Goal: Transaction & Acquisition: Book appointment/travel/reservation

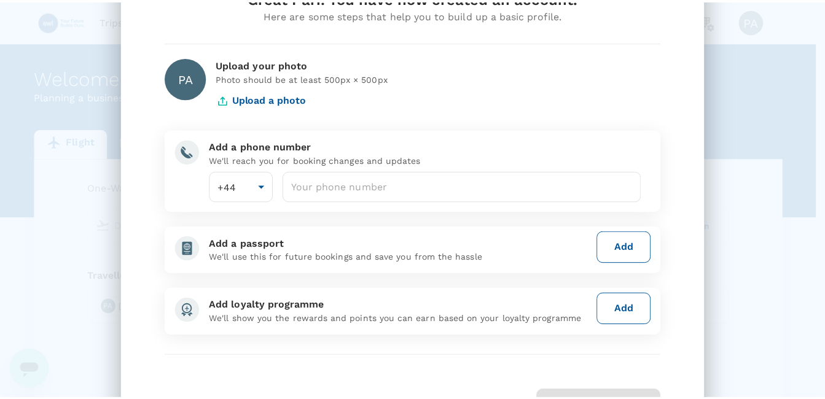
scroll to position [123, 0]
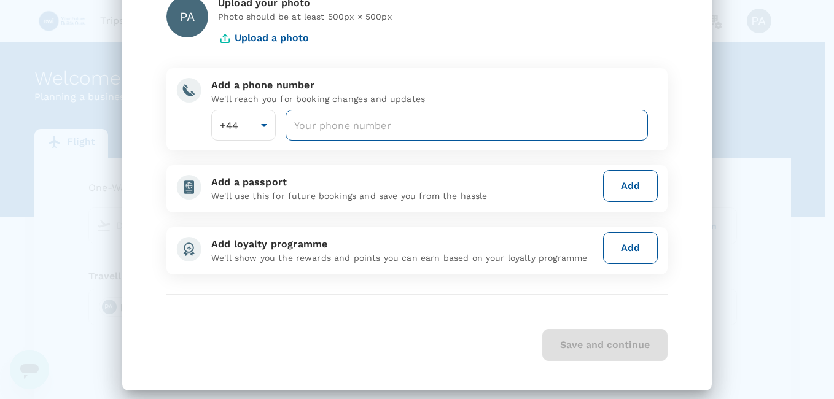
click at [297, 125] on input "number" at bounding box center [466, 125] width 362 height 31
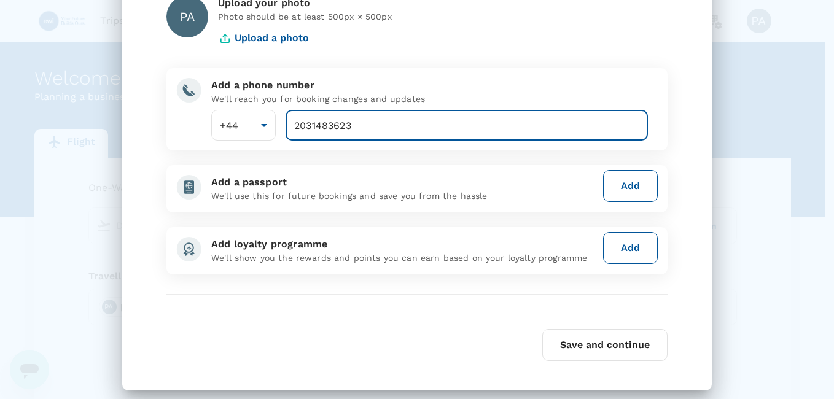
type input "2031483623"
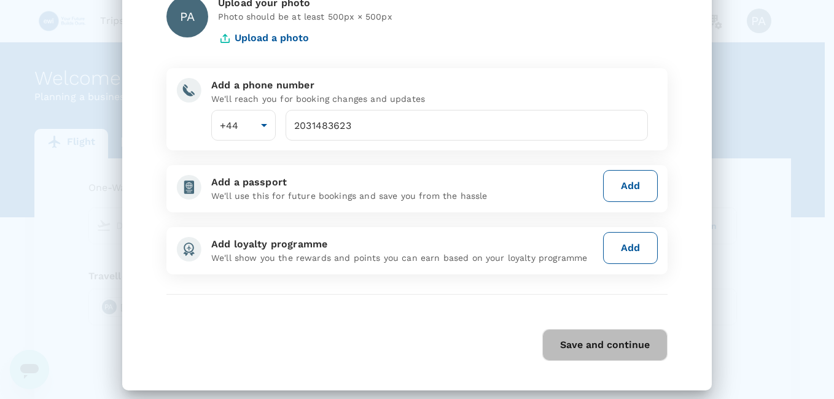
click at [590, 354] on button "Save and continue" at bounding box center [604, 345] width 125 height 32
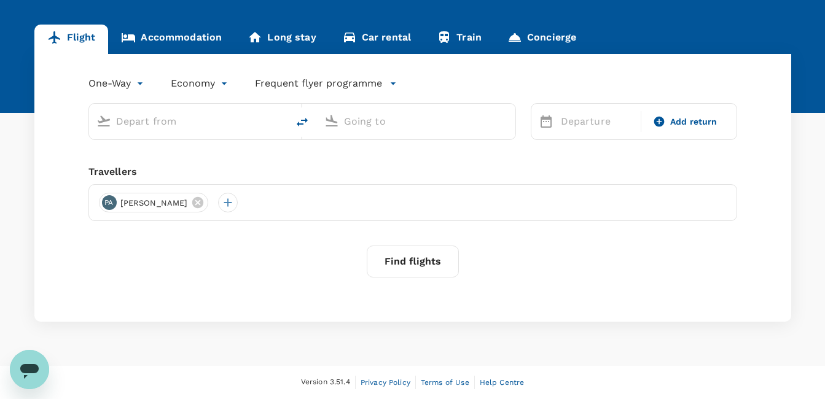
scroll to position [0, 0]
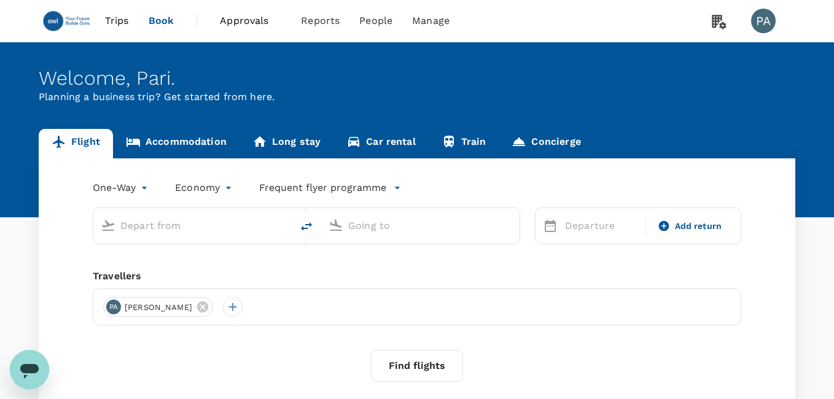
click at [196, 182] on body "Trips Book Approvals 0 Reports People Manage [GEOGRAPHIC_DATA] Welcome , Pari .…" at bounding box center [417, 251] width 834 height 503
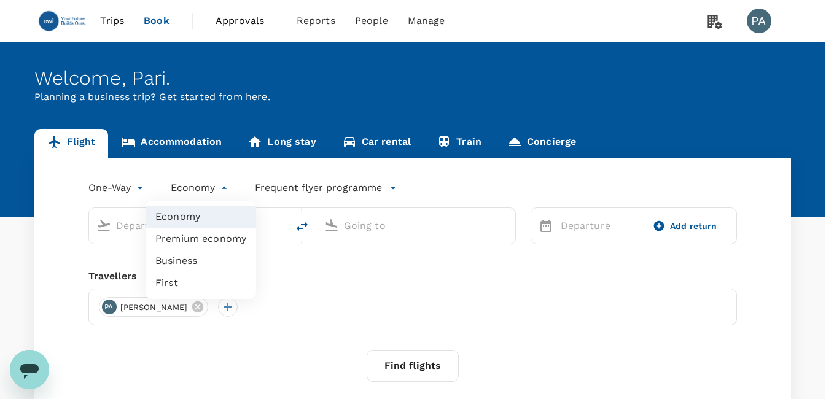
click at [203, 216] on li "Economy" at bounding box center [201, 217] width 111 height 22
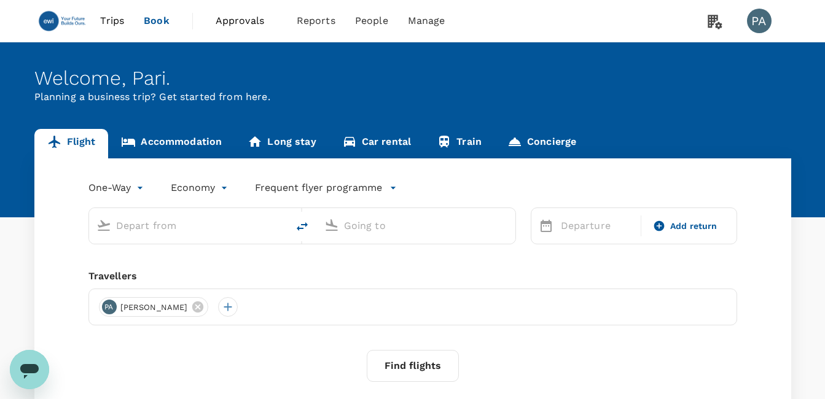
click at [161, 235] on input "text" at bounding box center [189, 225] width 146 height 19
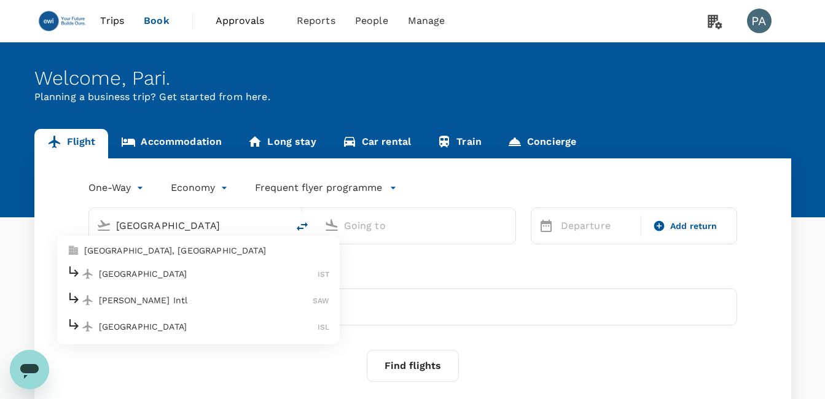
click at [182, 274] on p "[GEOGRAPHIC_DATA]" at bounding box center [208, 274] width 219 height 12
type input "[GEOGRAPHIC_DATA] (IST)"
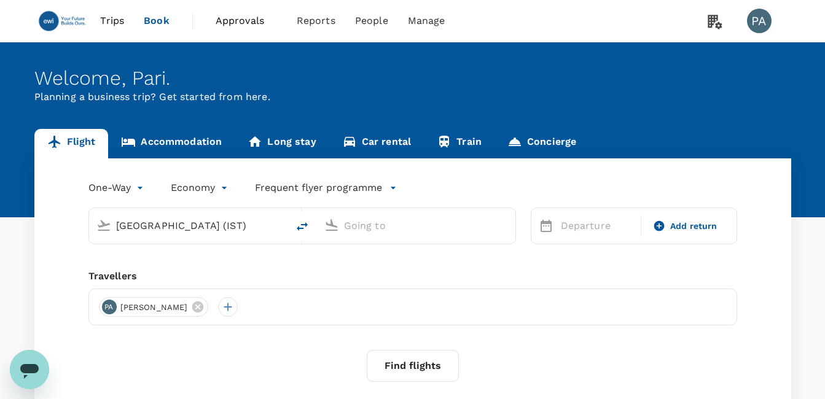
paste input ": GE VERNOVA INTERNATIONAL INC, Branch [GEOGRAPHIC_DATA], [GEOGRAPHIC_DATA], 60…"
type input ": GE VERNOVA INTERNATIONAL INC, Branch [GEOGRAPHIC_DATA], [GEOGRAPHIC_DATA], 60…"
paste input "GE VERNOVA INTERNATIONAL INC, Branch [GEOGRAPHIC_DATA]"
type input "GE VERNOVA INTERNATIONAL INC, Branch [GEOGRAPHIC_DATA]"
paste input "Boujdour, 71000, [GEOGRAPHIC_DATA]"
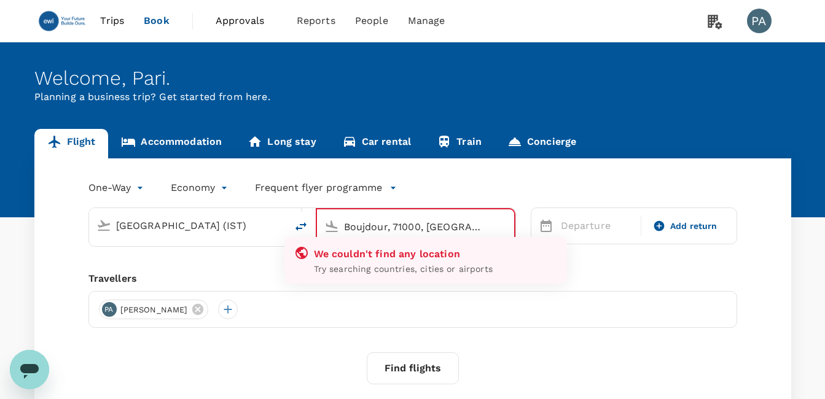
drag, startPoint x: 424, startPoint y: 224, endPoint x: 392, endPoint y: 234, distance: 32.8
click at [392, 234] on input "Boujdour, 71000, [GEOGRAPHIC_DATA]" at bounding box center [416, 226] width 144 height 19
type input "[GEOGRAPHIC_DATA]"
click at [524, 295] on div "PA [PERSON_NAME]" at bounding box center [412, 309] width 648 height 37
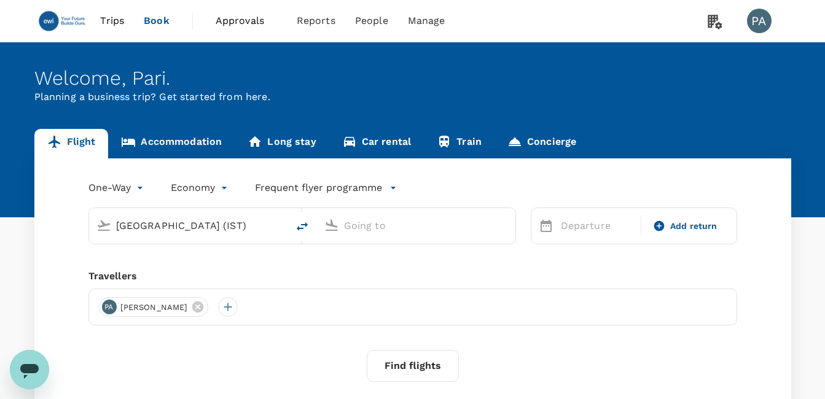
click at [437, 230] on input "text" at bounding box center [417, 225] width 146 height 19
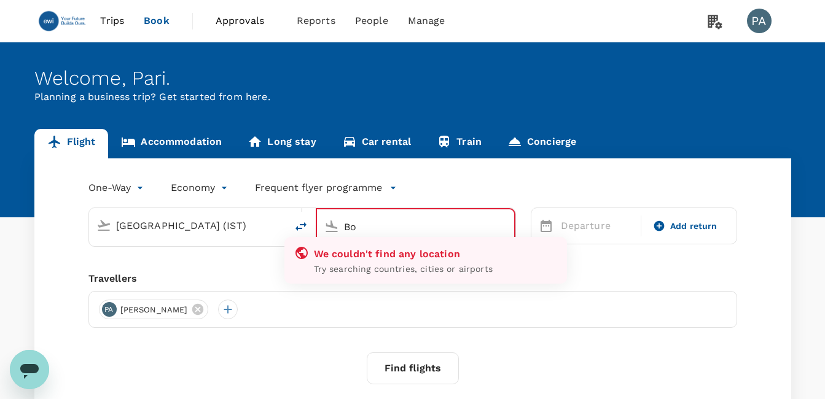
type input "B"
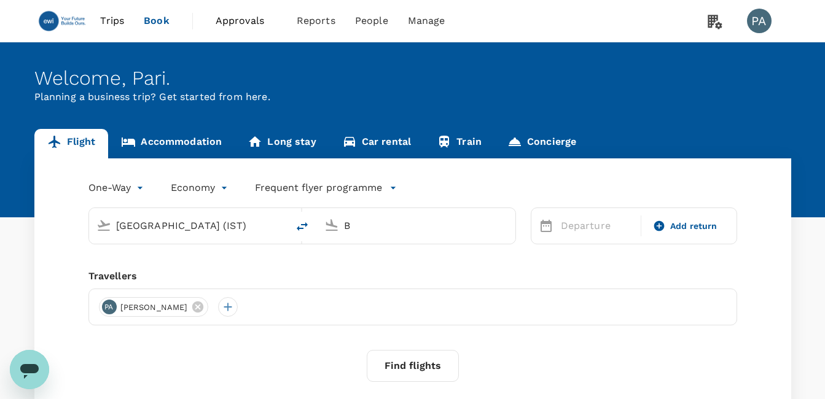
type input "B"
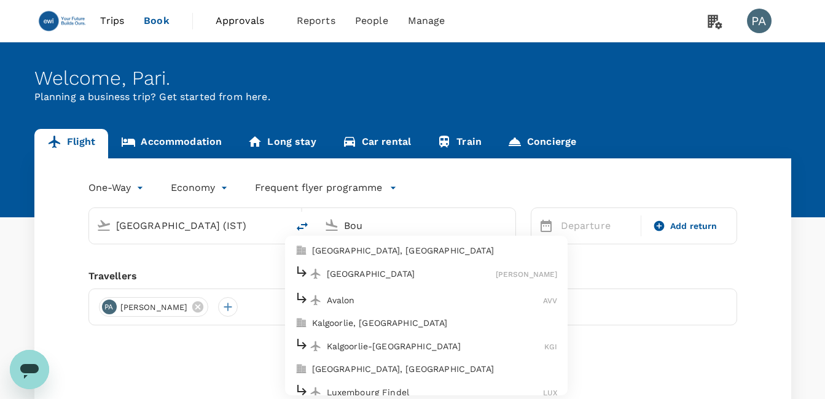
type input "Bou"
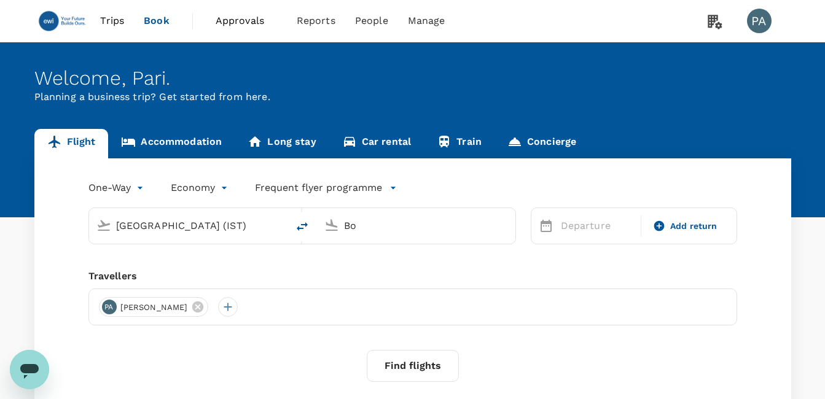
type input "B"
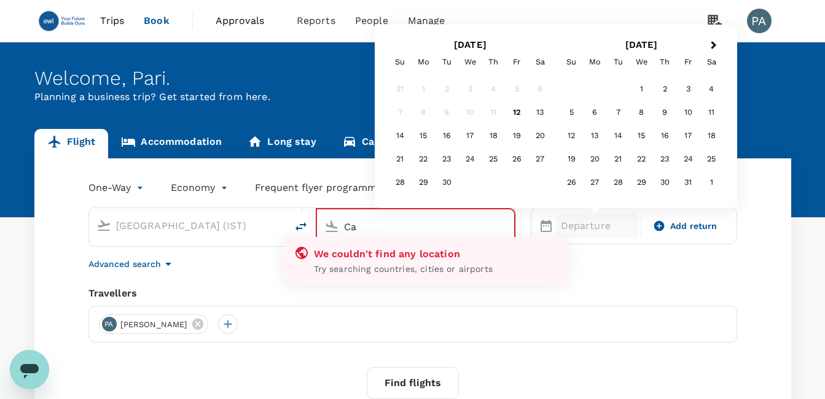
type input "C"
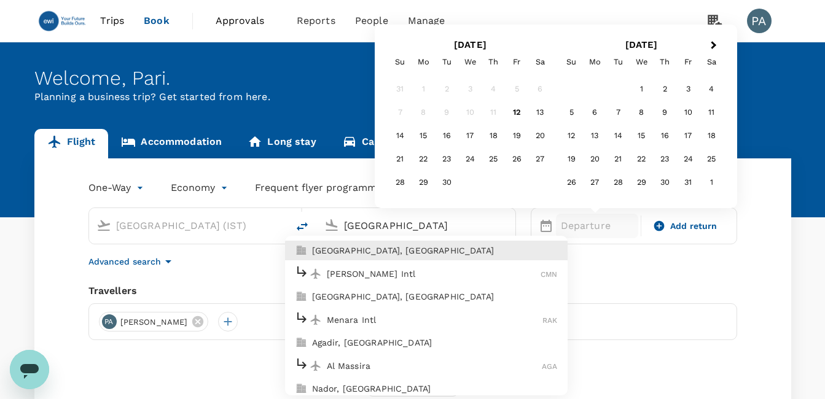
click at [365, 252] on p "[GEOGRAPHIC_DATA], [GEOGRAPHIC_DATA]" at bounding box center [435, 250] width 246 height 12
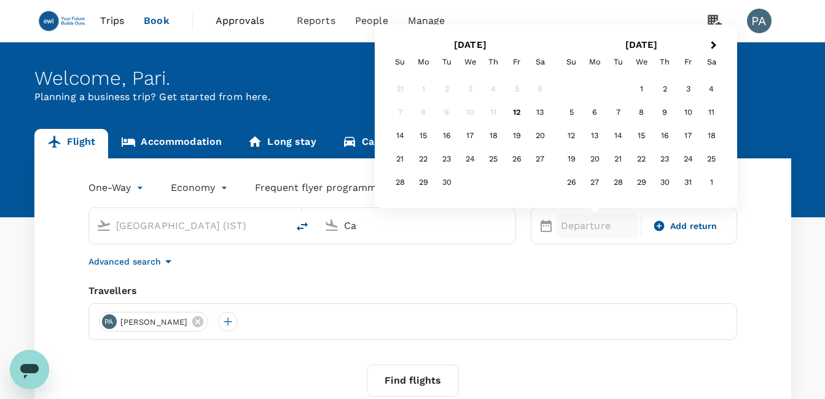
type input "C"
type input "D"
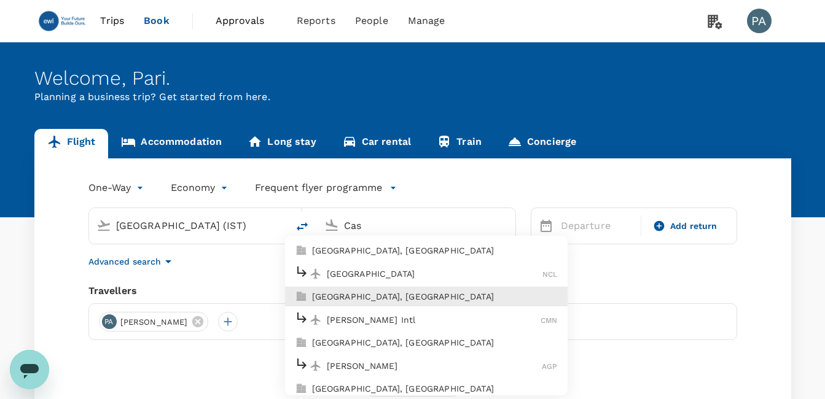
click at [408, 293] on p "[GEOGRAPHIC_DATA], [GEOGRAPHIC_DATA]" at bounding box center [435, 296] width 246 height 12
type input "[GEOGRAPHIC_DATA], [GEOGRAPHIC_DATA] (any)"
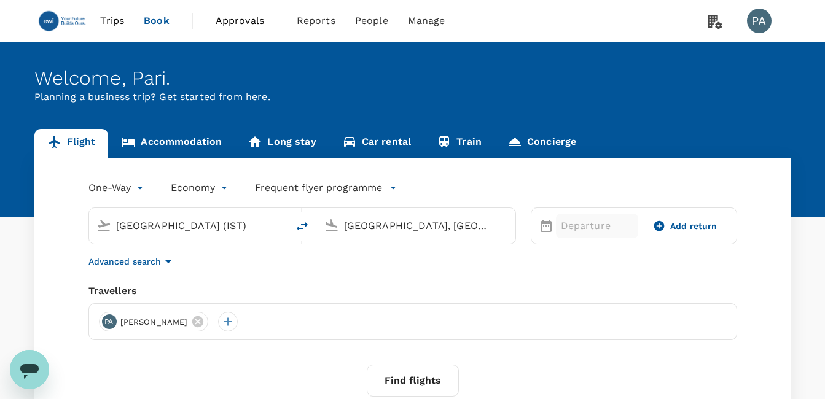
click at [572, 231] on p "Departure" at bounding box center [597, 226] width 73 height 15
click at [448, 273] on div "One-Way oneway Economy economy Frequent flyer programme [GEOGRAPHIC_DATA] (IST)…" at bounding box center [412, 299] width 756 height 282
click at [435, 379] on button "Find flights" at bounding box center [413, 381] width 92 height 32
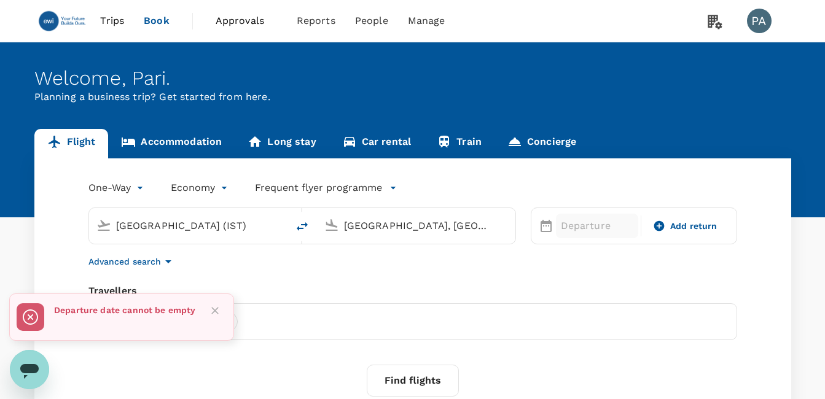
click at [573, 230] on p "Departure" at bounding box center [597, 226] width 73 height 15
click at [572, 230] on p "Departure" at bounding box center [597, 226] width 73 height 15
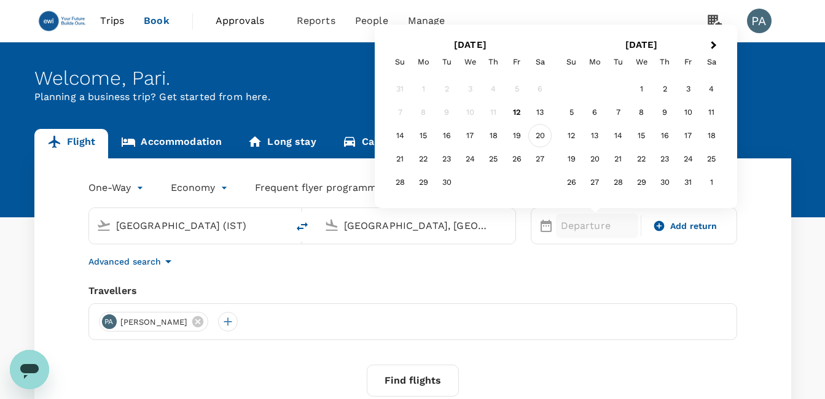
click at [534, 131] on div "20" at bounding box center [539, 135] width 23 height 23
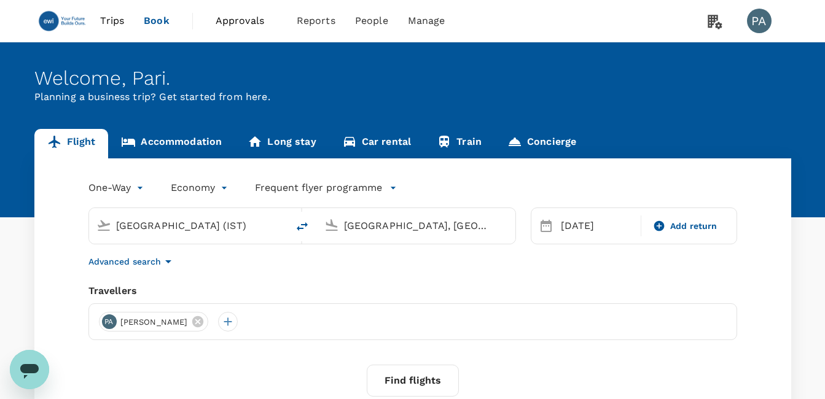
click at [404, 391] on button "Find flights" at bounding box center [413, 381] width 92 height 32
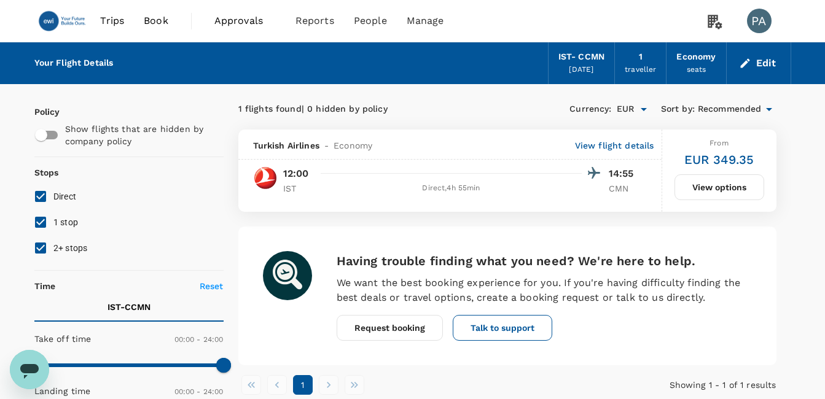
click at [597, 148] on p "View flight details" at bounding box center [614, 145] width 79 height 12
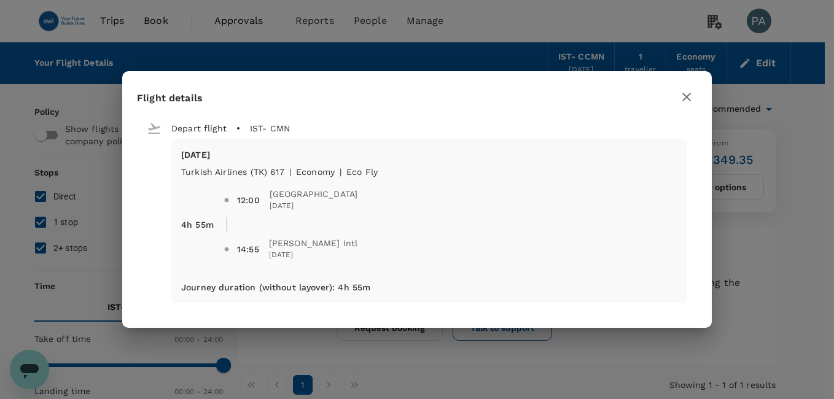
click at [682, 97] on icon "button" at bounding box center [686, 97] width 15 height 15
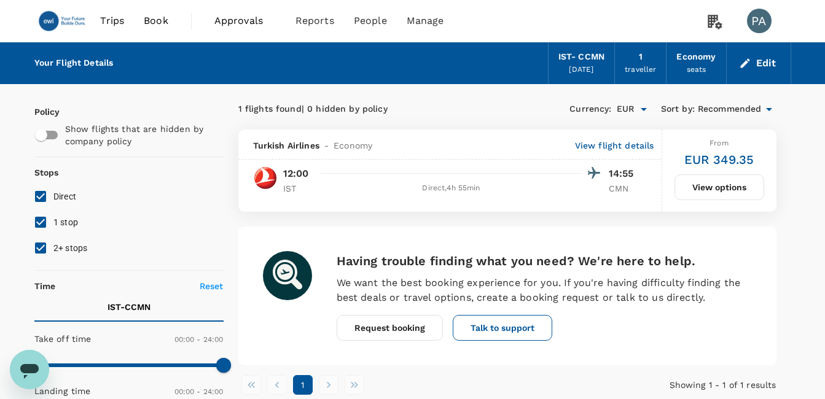
click at [80, 64] on div "Your Flight Details" at bounding box center [73, 63] width 79 height 14
click at [116, 31] on link "Trips" at bounding box center [112, 21] width 44 height 42
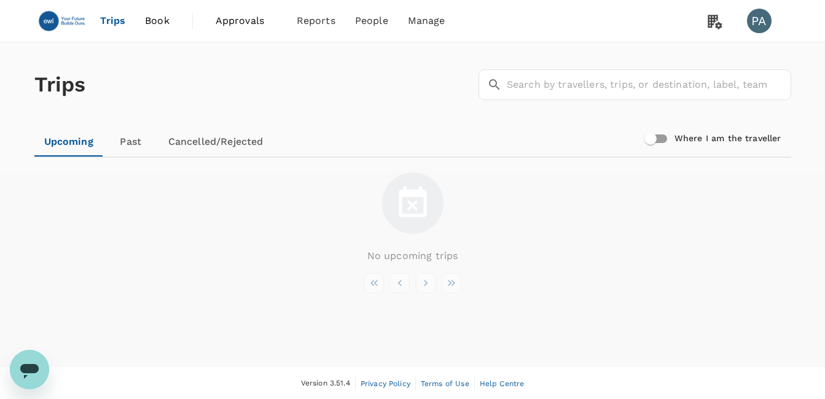
click at [152, 18] on span "Book" at bounding box center [157, 21] width 25 height 15
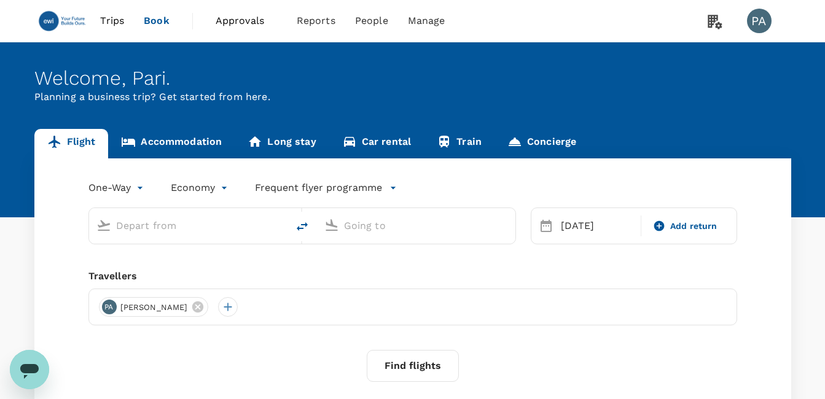
type input "[GEOGRAPHIC_DATA] (IST)"
type input "[GEOGRAPHIC_DATA], [GEOGRAPHIC_DATA] (any)"
type input "[GEOGRAPHIC_DATA] (IST)"
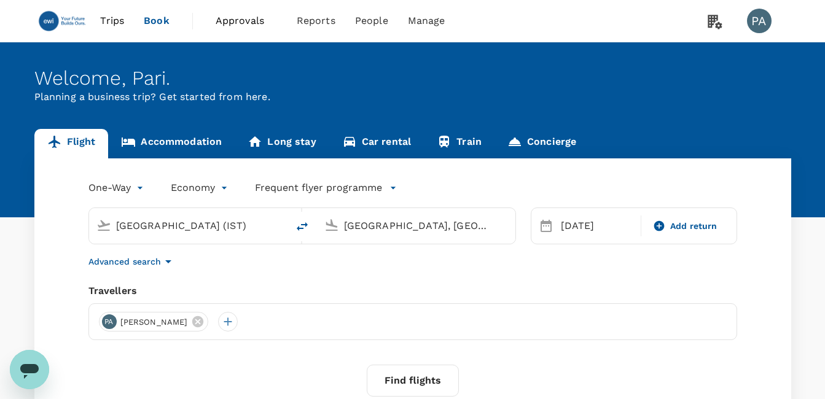
click at [480, 225] on input "[GEOGRAPHIC_DATA], [GEOGRAPHIC_DATA] (any)" at bounding box center [417, 225] width 146 height 19
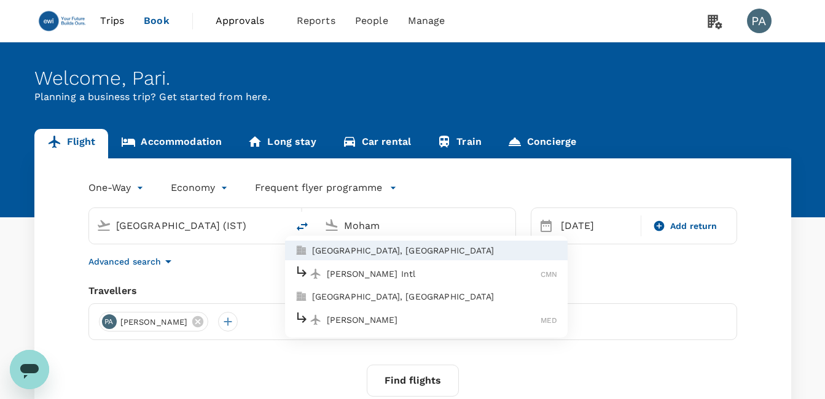
click at [456, 271] on p "[PERSON_NAME] Intl" at bounding box center [434, 274] width 214 height 12
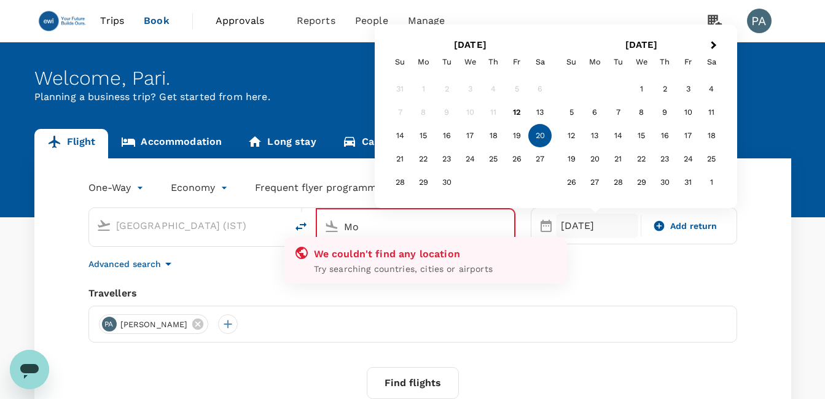
type input "M"
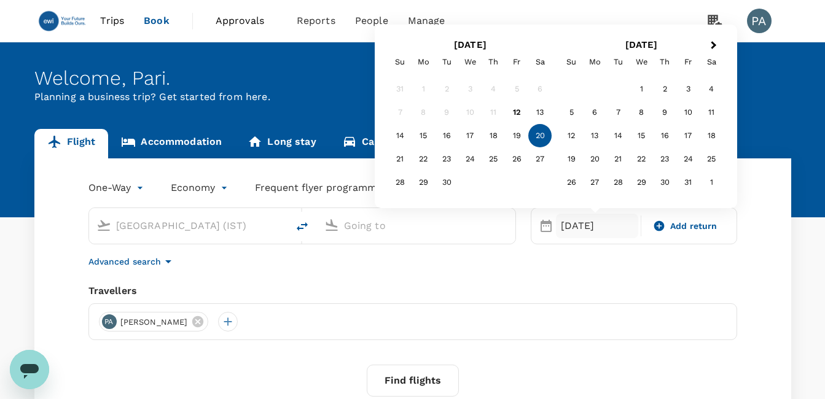
type input "[PERSON_NAME] Intl (CMN)"
click at [541, 134] on div "20" at bounding box center [539, 135] width 23 height 23
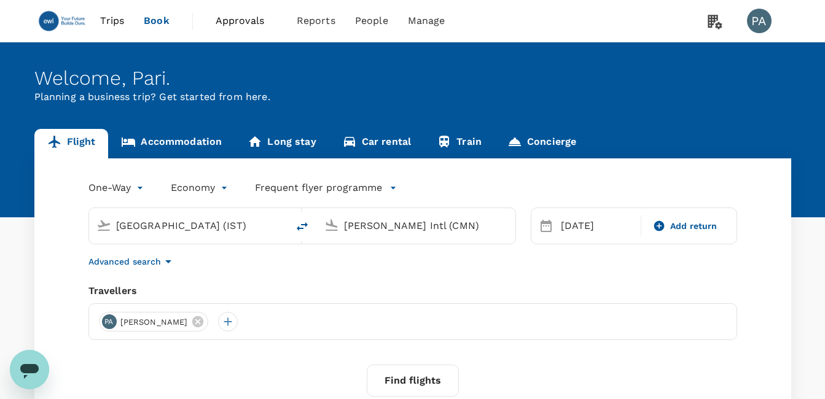
click at [236, 225] on input "[GEOGRAPHIC_DATA] (IST)" at bounding box center [189, 225] width 146 height 19
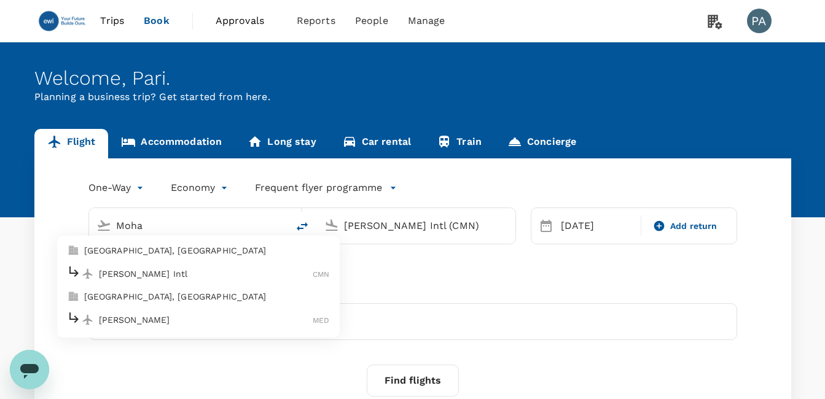
click at [169, 282] on div "[PERSON_NAME] Intl CMN" at bounding box center [198, 273] width 263 height 19
type input "[PERSON_NAME] Intl (CMN)"
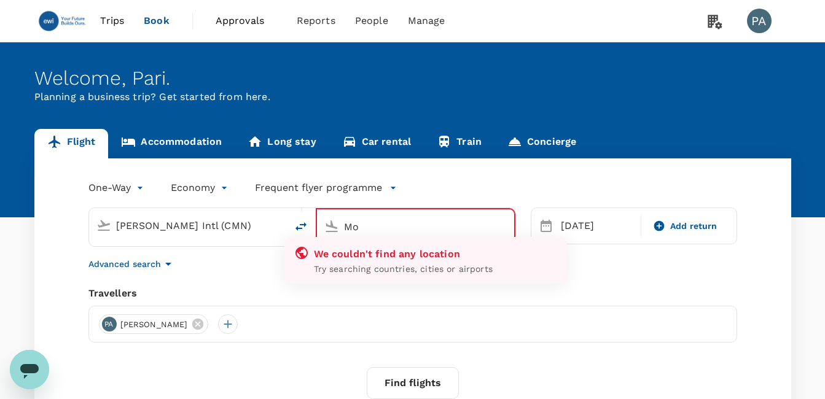
type input "M"
type input "D"
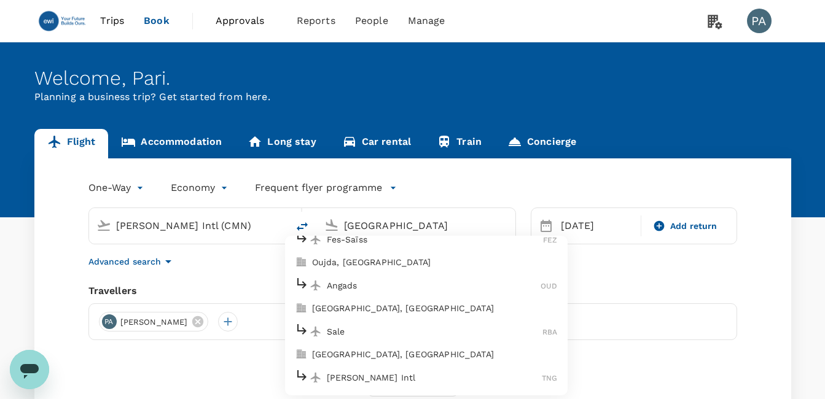
type input "[PERSON_NAME] Intl (CMN)"
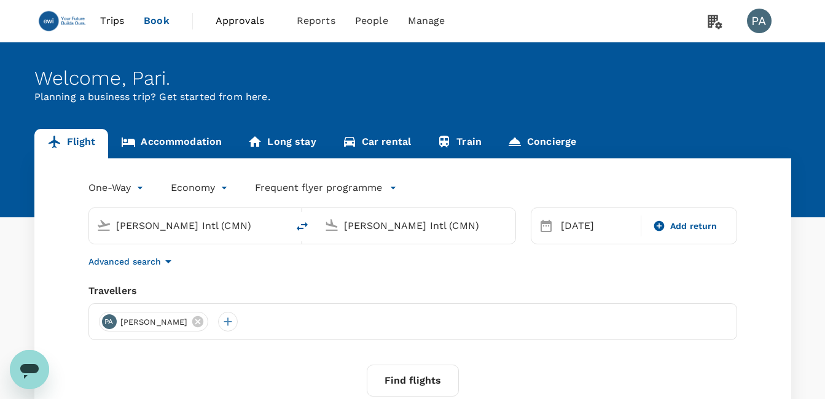
click at [631, 286] on div "Travellers" at bounding box center [412, 291] width 648 height 15
